Goal: Information Seeking & Learning: Learn about a topic

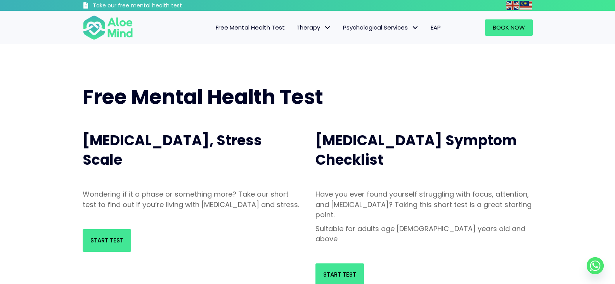
scroll to position [78, 0]
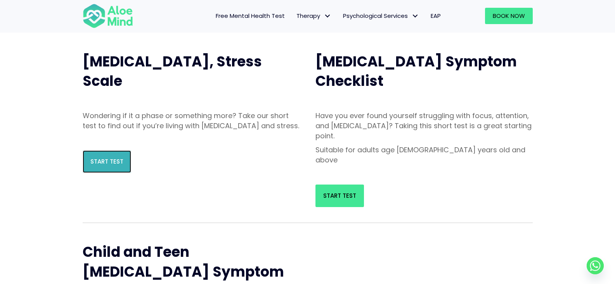
click at [116, 165] on span "Start Test" at bounding box center [106, 161] width 33 height 8
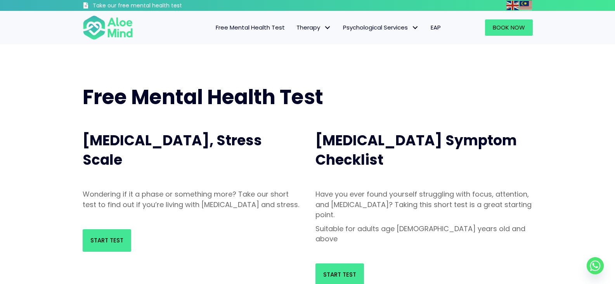
scroll to position [39, 0]
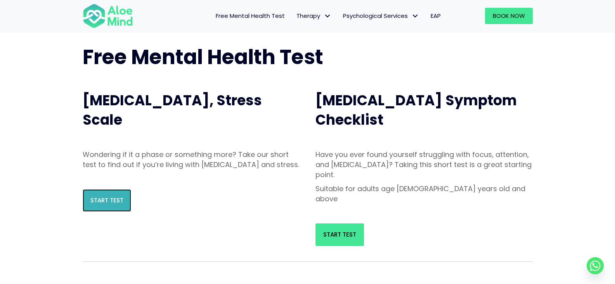
click at [100, 204] on span "Start Test" at bounding box center [106, 200] width 33 height 8
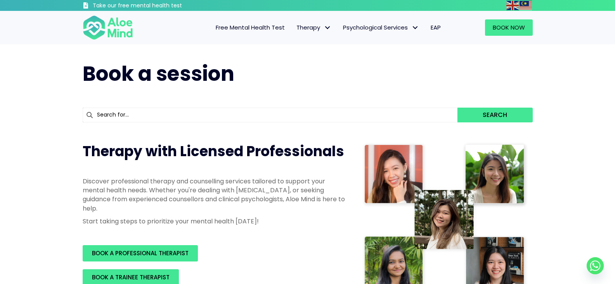
scroll to position [39, 0]
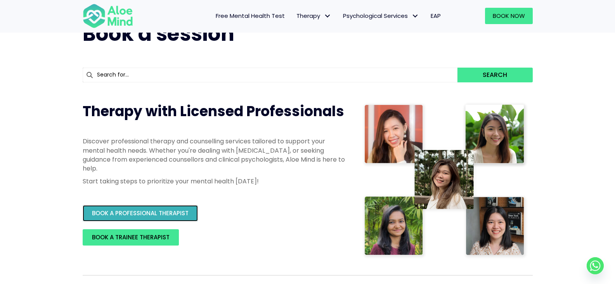
click at [190, 208] on link "BOOK A PROFESSIONAL THERAPIST" at bounding box center [140, 213] width 115 height 16
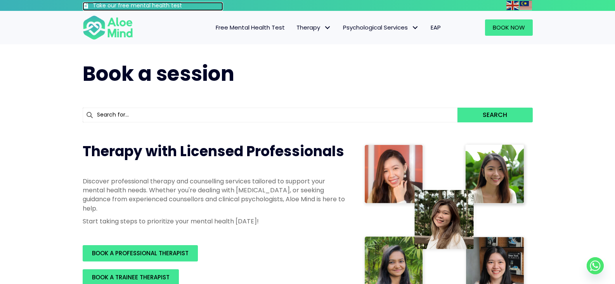
click at [175, 7] on h3 "Take our free mental health test" at bounding box center [158, 6] width 131 height 8
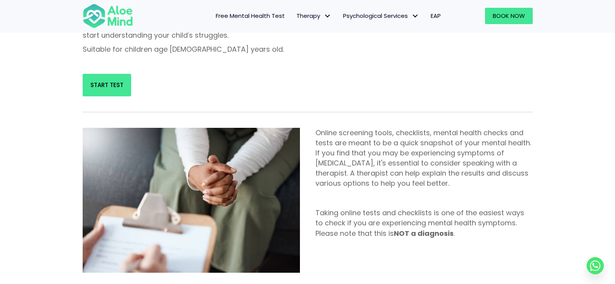
scroll to position [504, 0]
